Goal: Navigation & Orientation: Understand site structure

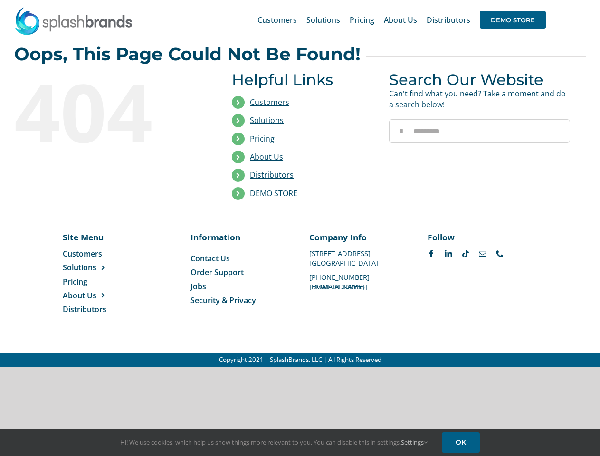
click at [300, 183] on li "Distributors" at bounding box center [303, 175] width 143 height 18
click at [542, 0] on div "Search for: * Customers Solutions Stores New Hire Kits Manufacturing Store Mark…" at bounding box center [300, 20] width 572 height 40
click at [513, 20] on span "DEMO STORE" at bounding box center [513, 20] width 66 height 18
click at [274, 193] on link "DEMO STORE" at bounding box center [274, 193] width 48 height 10
click at [95, 267] on span "Solutions" at bounding box center [80, 267] width 34 height 10
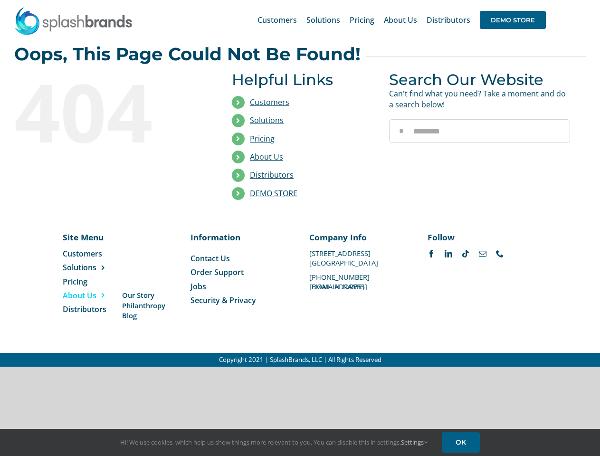
click at [95, 295] on span "About Us" at bounding box center [80, 295] width 34 height 10
click at [415, 442] on link "Settings" at bounding box center [414, 442] width 27 height 9
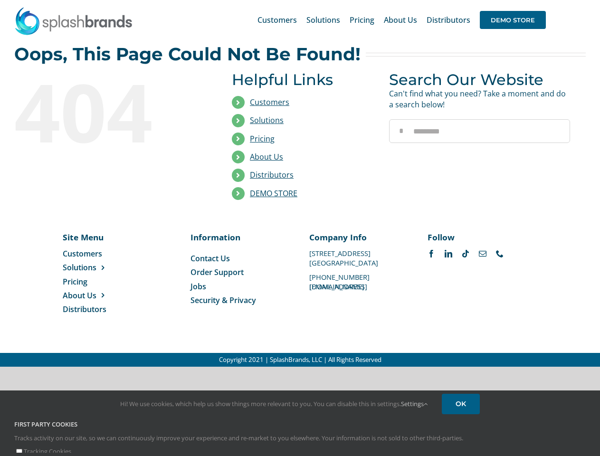
click at [462, 442] on div "First Party Cookies Tracks activity on our site, so we can continuously improve…" at bounding box center [300, 438] width 586 height 37
